Goal: Information Seeking & Learning: Check status

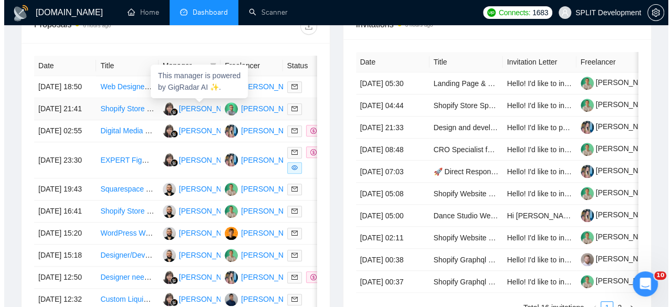
scroll to position [438, 0]
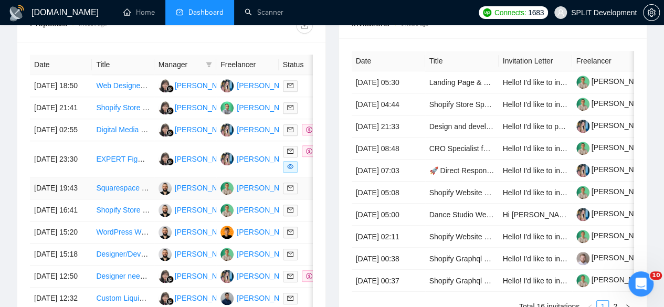
click at [204, 200] on td "[PERSON_NAME]" at bounding box center [185, 189] width 62 height 22
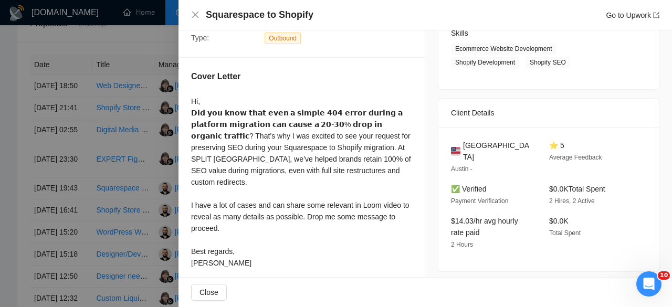
scroll to position [176, 0]
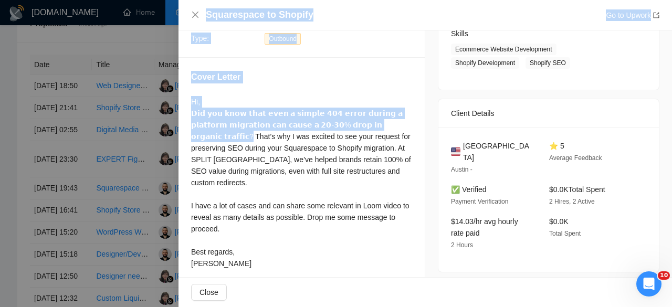
drag, startPoint x: 374, startPoint y: 125, endPoint x: 146, endPoint y: 110, distance: 228.5
click at [146, 110] on div "Squarespace to Shopify Go to Upwork Proposal Details Date: [DATE] 19:43 Status:…" at bounding box center [336, 153] width 672 height 307
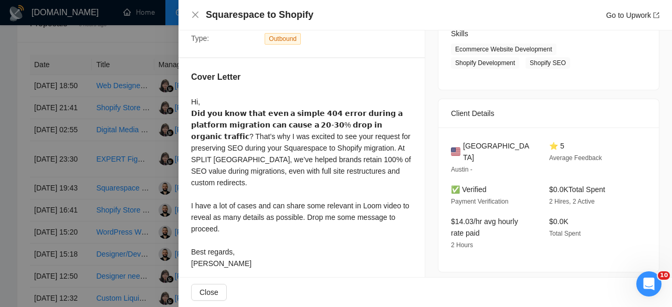
click at [327, 171] on div "Hi, 𝗗𝗶𝗱 𝘆𝗼𝘂 𝗸𝗻𝗼𝘄 𝘁𝗵𝗮𝘁 𝗲𝘃𝗲𝗻 𝗮 𝘀𝗶𝗺𝗽𝗹𝗲 𝟰𝟬𝟰 𝗲𝗿𝗿𝗼𝗿 𝗱𝘂𝗿𝗶𝗻𝗴 𝗮 𝗽𝗹𝗮𝘁𝗳𝗼𝗿𝗺 𝗺𝗶𝗴𝗿𝗮𝘁𝗶𝗼𝗻 𝗰𝗮𝗻 𝗰…" at bounding box center [301, 182] width 221 height 173
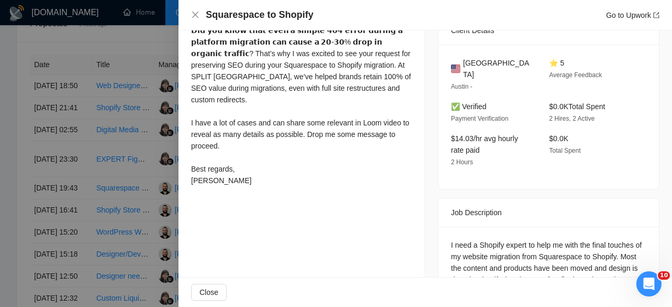
scroll to position [342, 0]
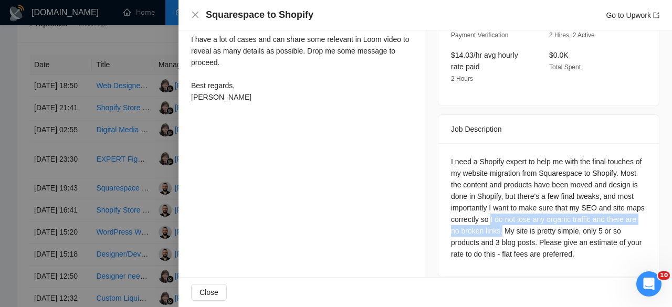
drag, startPoint x: 533, startPoint y: 207, endPoint x: 544, endPoint y: 221, distance: 17.5
click at [544, 221] on div "I need a Shopify expert to help me with the final touches of my website migrati…" at bounding box center [548, 208] width 195 height 104
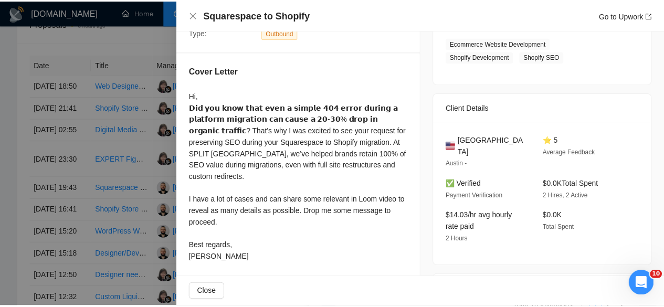
scroll to position [179, 0]
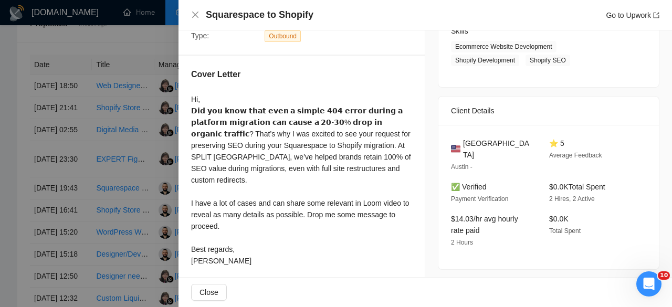
click at [149, 93] on div at bounding box center [336, 153] width 672 height 307
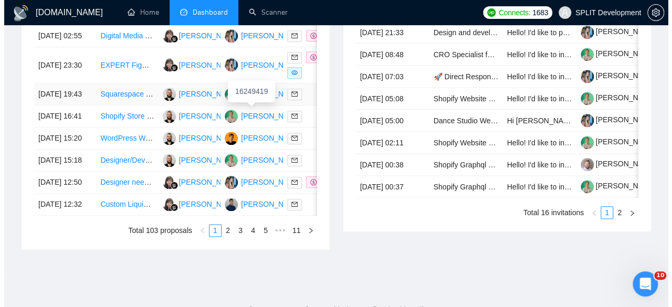
scroll to position [533, 0]
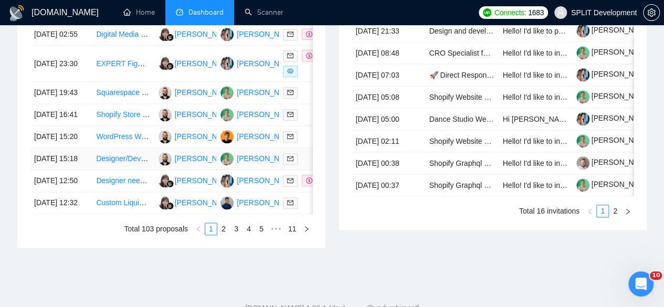
click at [149, 170] on td "Designer/Developer (React/Vue) to create Updated Frontend for existing Web Appl…" at bounding box center [123, 159] width 62 height 22
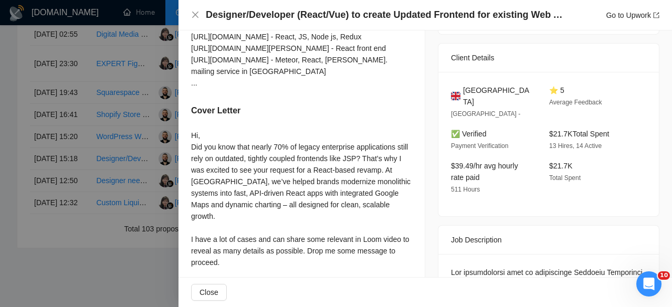
scroll to position [244, 0]
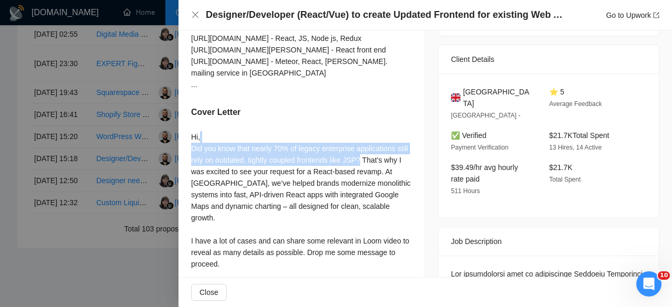
drag, startPoint x: 360, startPoint y: 159, endPoint x: 207, endPoint y: 137, distance: 155.0
click at [207, 137] on div "Hi, Did you know that nearly 70% of legacy enterprise applications still rely o…" at bounding box center [301, 217] width 221 height 173
click at [340, 166] on div "Hi, Did you know that nearly 70% of legacy enterprise applications still rely o…" at bounding box center [301, 217] width 221 height 173
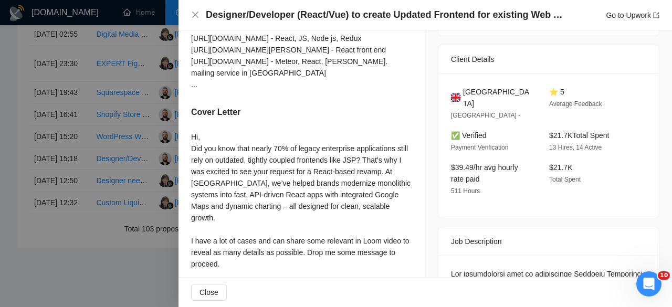
click at [144, 214] on div at bounding box center [336, 153] width 672 height 307
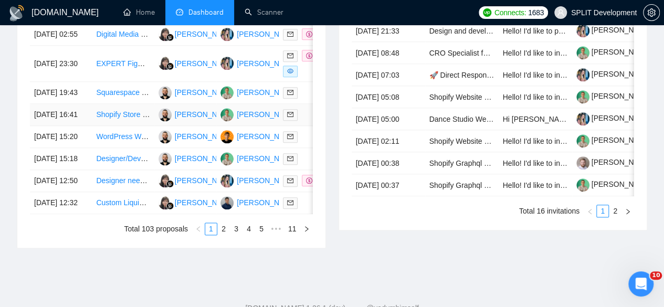
click at [152, 126] on td "Shopify Store Development for Furniture Business" at bounding box center [123, 115] width 62 height 22
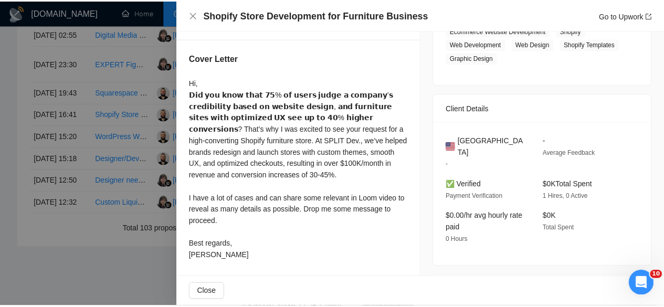
scroll to position [194, 0]
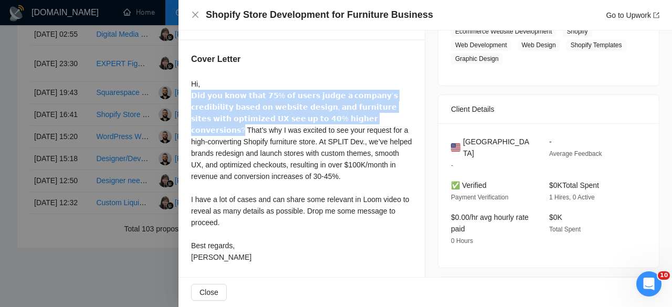
drag, startPoint x: 306, startPoint y: 115, endPoint x: 180, endPoint y: 96, distance: 127.5
click at [180, 96] on div "Cover Letter Hi, 𝗗𝗶𝗱 𝘆𝗼𝘂 𝗸𝗻𝗼𝘄 𝘁𝗵𝗮𝘁 𝟳𝟱% 𝗼𝗳 𝘂𝘀𝗲𝗿𝘀 𝗷𝘂𝗱𝗴𝗲 𝗮 𝗰𝗼𝗺𝗽𝗮𝗻𝘆’𝘀 𝗰𝗿𝗲𝗱𝗶𝗯𝗶𝗹𝗶𝘁𝘆 𝗯…" at bounding box center [302, 160] width 246 height 240
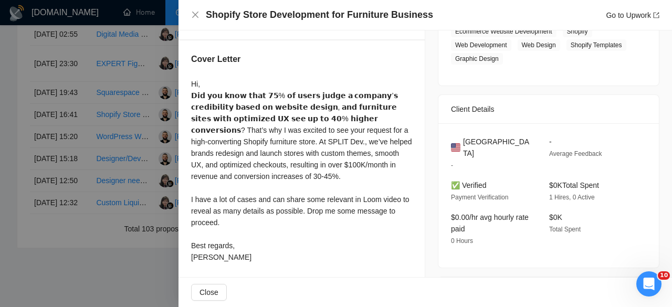
click at [123, 123] on div at bounding box center [336, 153] width 672 height 307
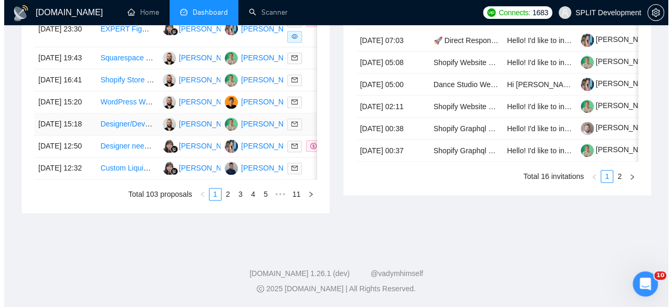
scroll to position [619, 0]
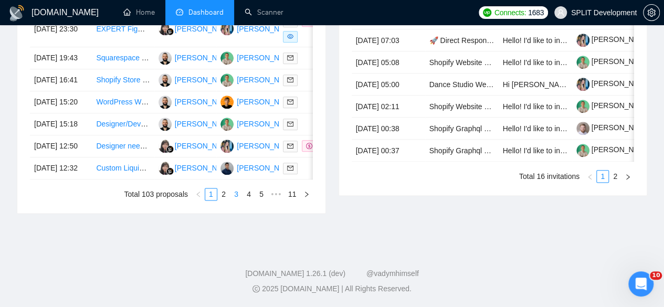
click at [241, 200] on link "3" at bounding box center [237, 195] width 12 height 12
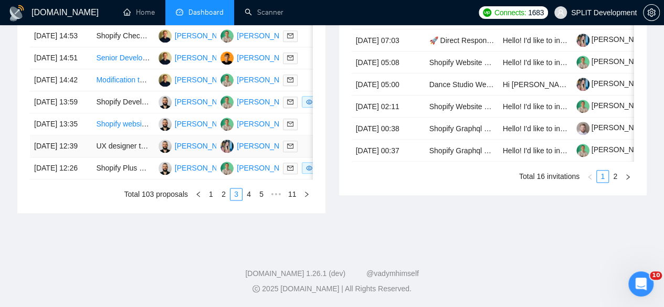
click at [148, 158] on td "UX designer to create Product page design alternatives in [GEOGRAPHIC_DATA]" at bounding box center [123, 147] width 62 height 22
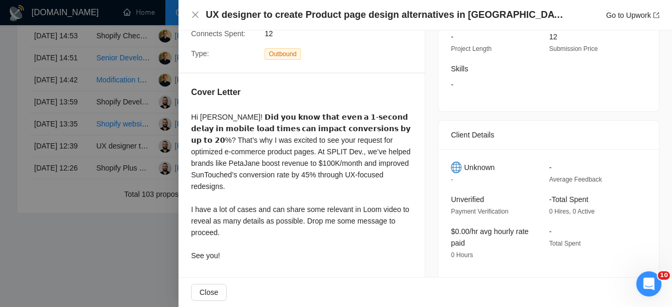
scroll to position [137, 0]
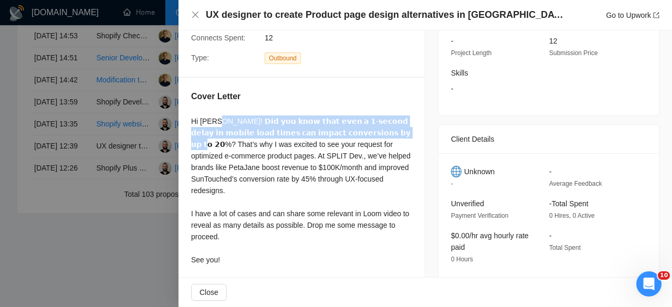
drag, startPoint x: 340, startPoint y: 130, endPoint x: 216, endPoint y: 125, distance: 124.1
click at [216, 125] on div "Hi [PERSON_NAME]! 𝗗𝗶𝗱 𝘆𝗼𝘂 𝗸𝗻𝗼𝘄 𝘁𝗵𝗮𝘁 𝗲𝘃𝗲𝗻 𝗮 𝟭-𝘀𝗲𝗰𝗼𝗻𝗱 𝗱𝗲𝗹𝗮𝘆 𝗶𝗻 𝗺𝗼𝗯𝗶𝗹𝗲 𝗹𝗼𝗮𝗱 𝘁𝗶𝗺𝗲𝘀 …" at bounding box center [301, 191] width 221 height 150
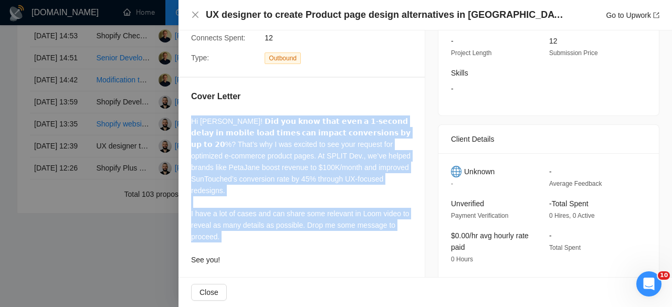
drag, startPoint x: 244, startPoint y: 245, endPoint x: 185, endPoint y: 113, distance: 145.1
click at [185, 113] on div "Cover Letter Hi [PERSON_NAME]! 𝗗𝗶𝗱 𝘆𝗼𝘂 𝗸𝗻𝗼𝘄 𝘁𝗵𝗮𝘁 𝗲𝘃𝗲𝗻 𝗮 𝟭-𝘀𝗲𝗰𝗼𝗻𝗱 𝗱𝗲𝗹𝗮𝘆 𝗶𝗻 𝗺𝗼𝗯𝗶𝗹…" at bounding box center [302, 180] width 246 height 205
click at [341, 130] on div "Hi [PERSON_NAME]! 𝗗𝗶𝗱 𝘆𝗼𝘂 𝗸𝗻𝗼𝘄 𝘁𝗵𝗮𝘁 𝗲𝘃𝗲𝗻 𝗮 𝟭-𝘀𝗲𝗰𝗼𝗻𝗱 𝗱𝗲𝗹𝗮𝘆 𝗶𝗻 𝗺𝗼𝗯𝗶𝗹𝗲 𝗹𝗼𝗮𝗱 𝘁𝗶𝗺𝗲𝘀 …" at bounding box center [301, 191] width 221 height 150
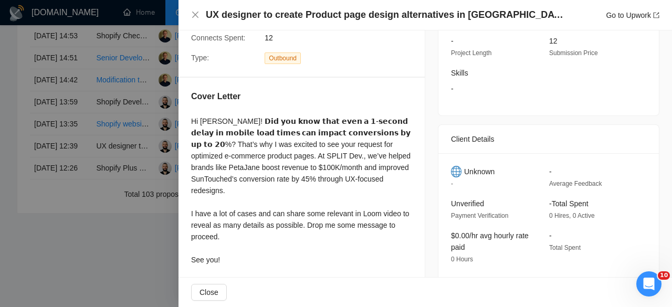
click at [127, 107] on div at bounding box center [336, 153] width 672 height 307
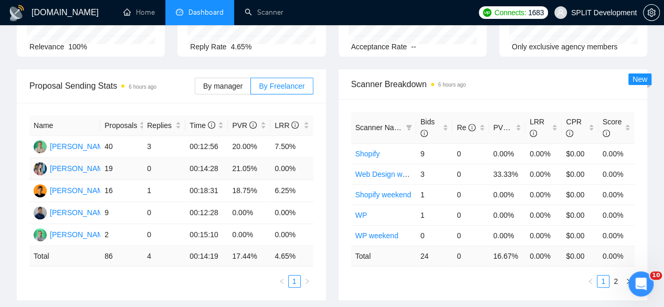
scroll to position [0, 0]
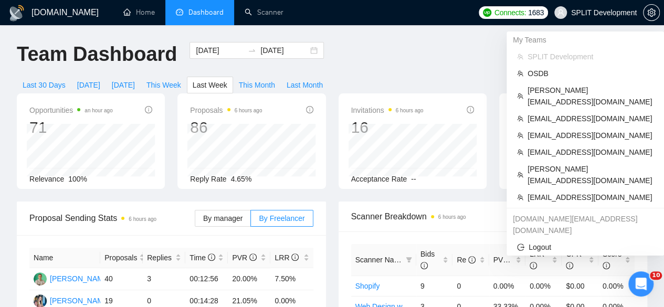
click at [601, 13] on span "SPLIT Development" at bounding box center [605, 13] width 66 height 0
click at [575, 113] on span "[EMAIL_ADDRESS][DOMAIN_NAME]" at bounding box center [591, 119] width 126 height 12
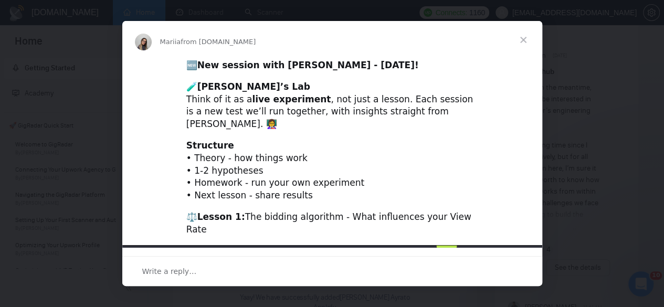
click at [517, 36] on span "Close" at bounding box center [524, 40] width 38 height 38
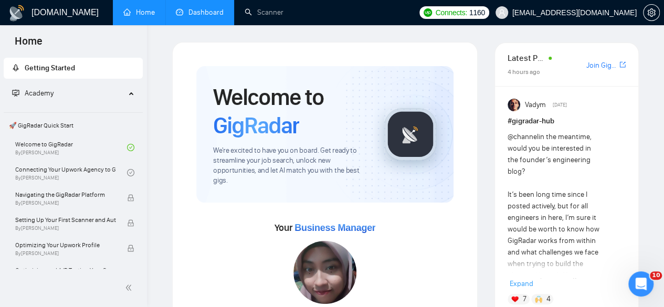
click at [218, 9] on link "Dashboard" at bounding box center [200, 12] width 48 height 9
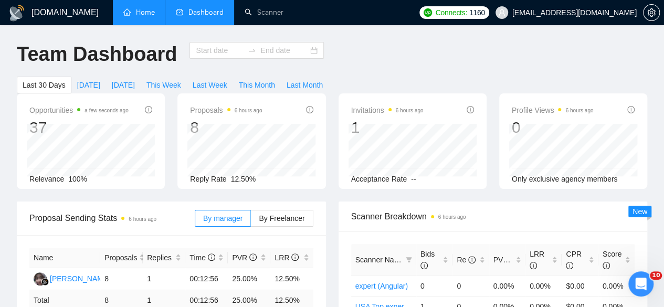
type input "[DATE]"
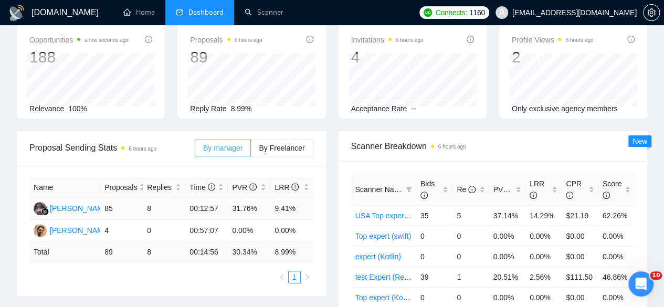
scroll to position [116, 0]
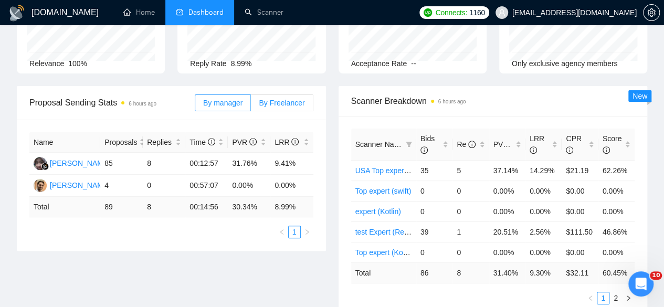
click at [279, 95] on label "By Freelancer" at bounding box center [282, 103] width 62 height 17
click at [251, 106] on input "By Freelancer" at bounding box center [251, 106] width 0 height 0
click at [238, 95] on label "By manager" at bounding box center [223, 103] width 56 height 17
click at [195, 106] on input "By manager" at bounding box center [195, 106] width 0 height 0
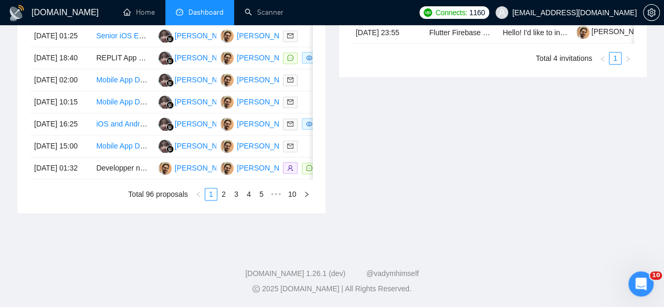
scroll to position [640, 0]
click at [224, 199] on link "2" at bounding box center [224, 195] width 12 height 12
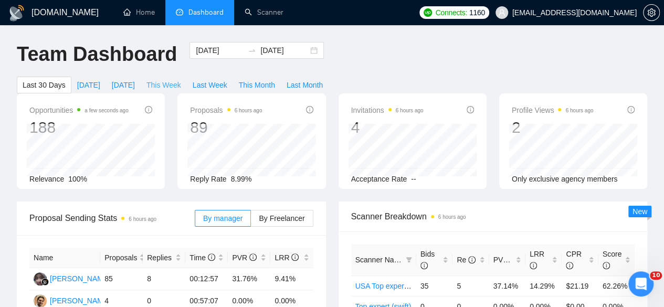
click at [181, 79] on span "This Week" at bounding box center [164, 85] width 35 height 12
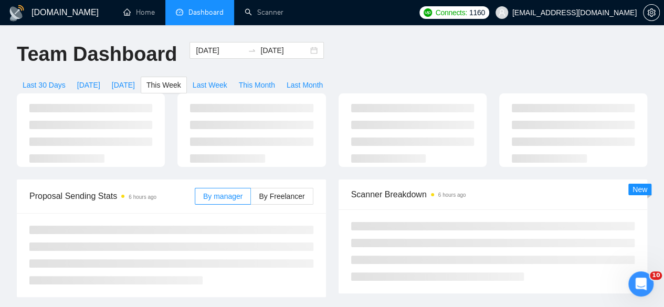
type input "[DATE]"
